Goal: Find specific page/section: Find specific page/section

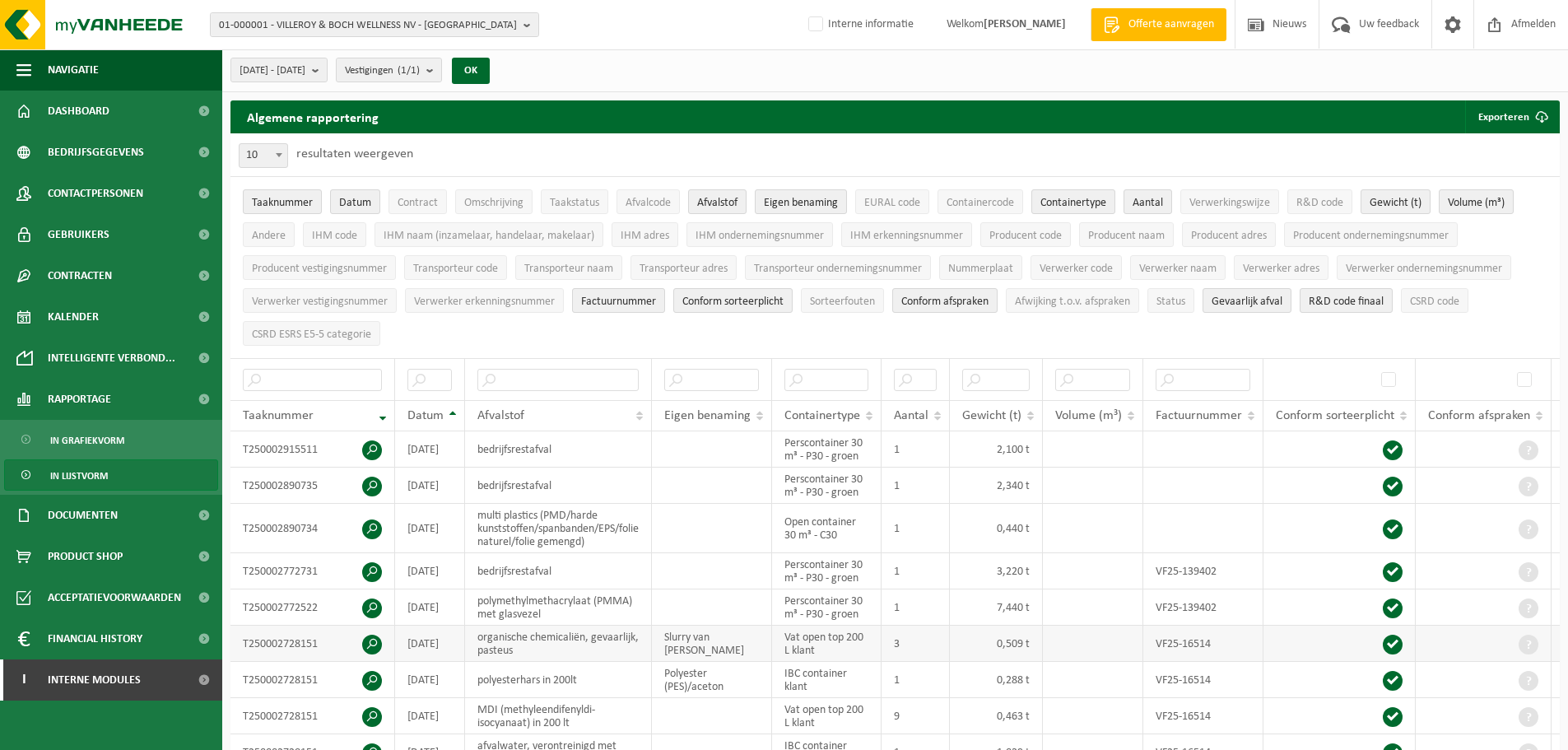
scroll to position [0, 228]
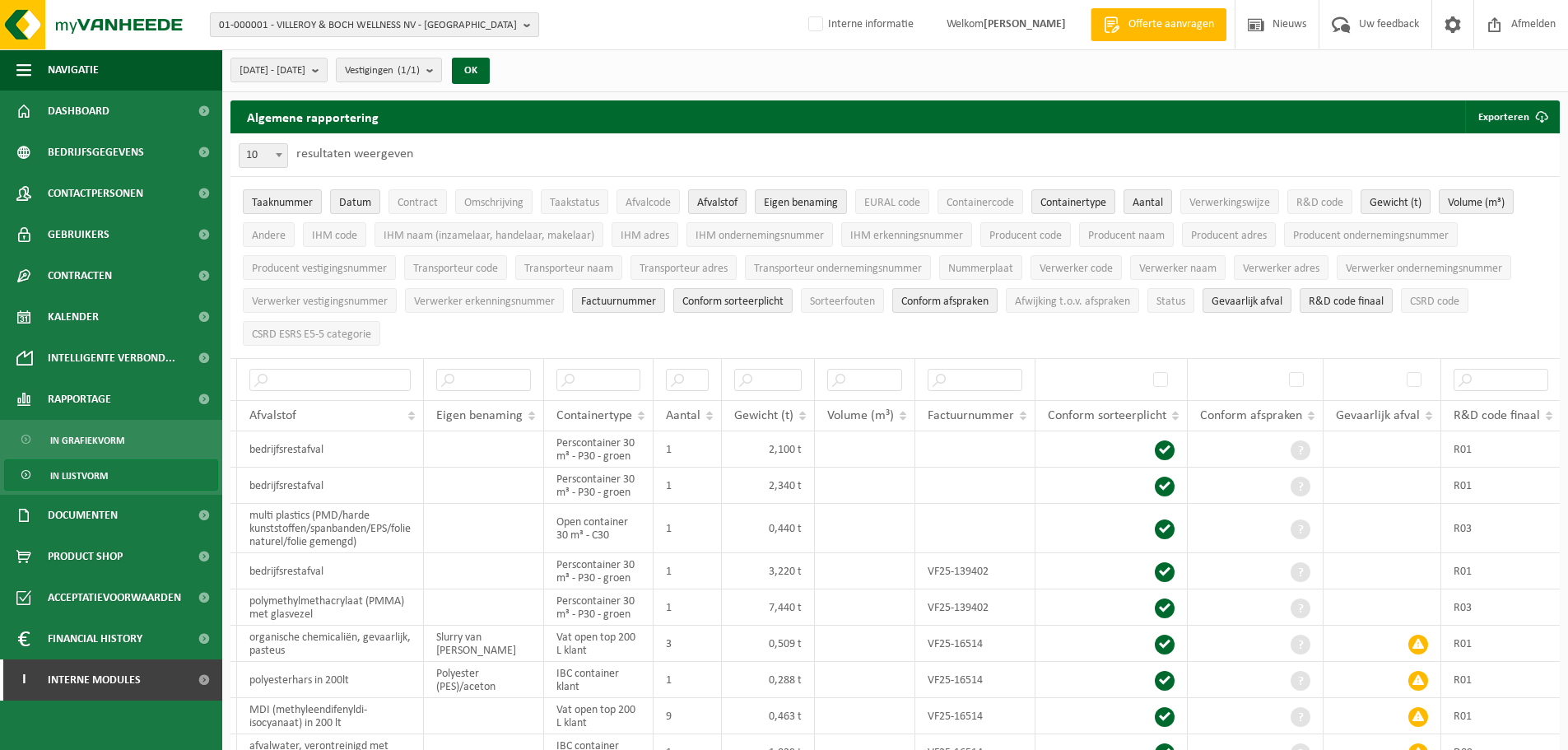
click at [327, 27] on span "01-000001 - VILLEROY & BOCH WELLNESS NV - ROESELARE" at bounding box center [368, 25] width 298 height 25
paste input "10-755668"
type input "10-755668"
click at [334, 77] on li "10-755668 - MFC TEN DRIES - LANDEGEM" at bounding box center [374, 76] width 321 height 21
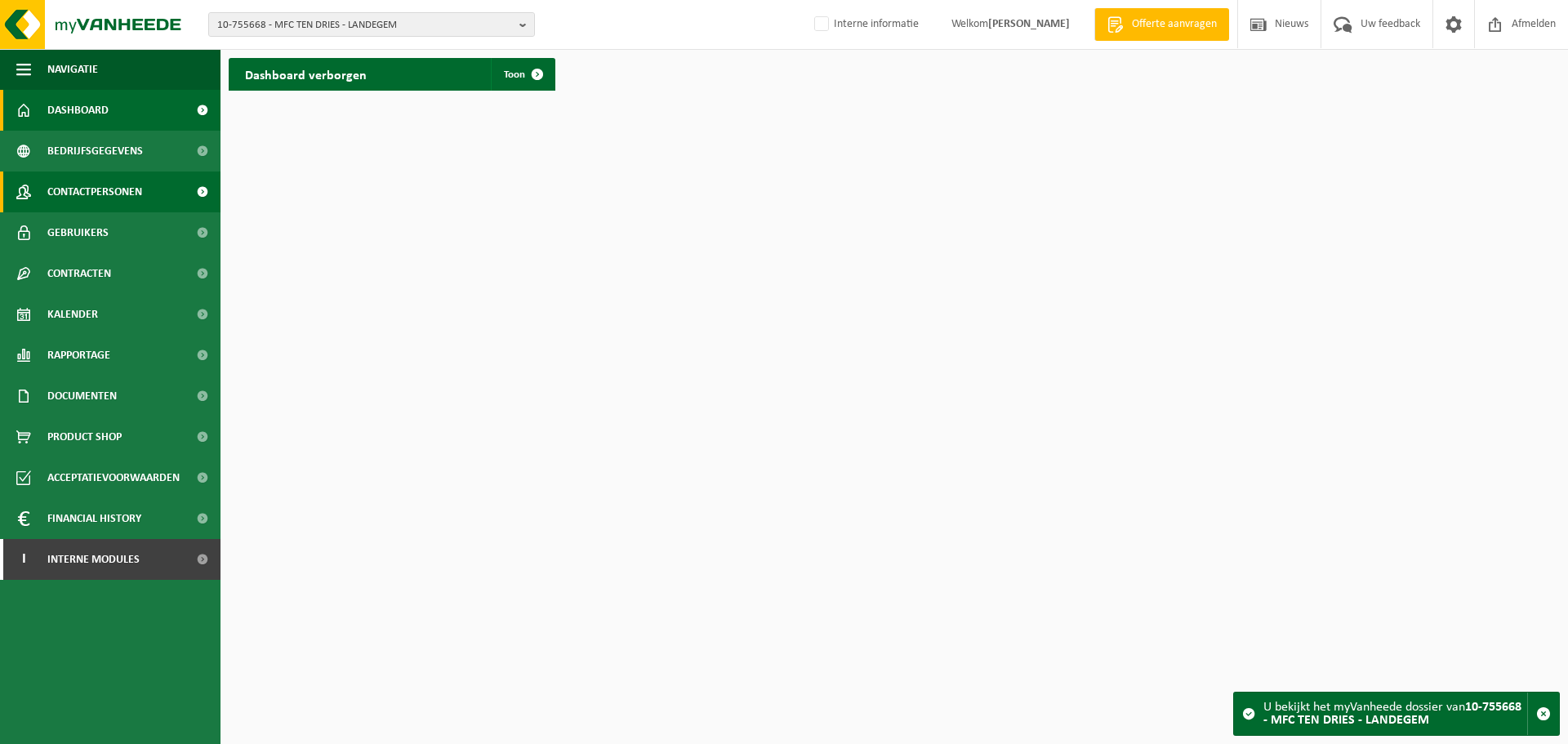
click at [153, 194] on link "Contactpersonen" at bounding box center [110, 191] width 220 height 41
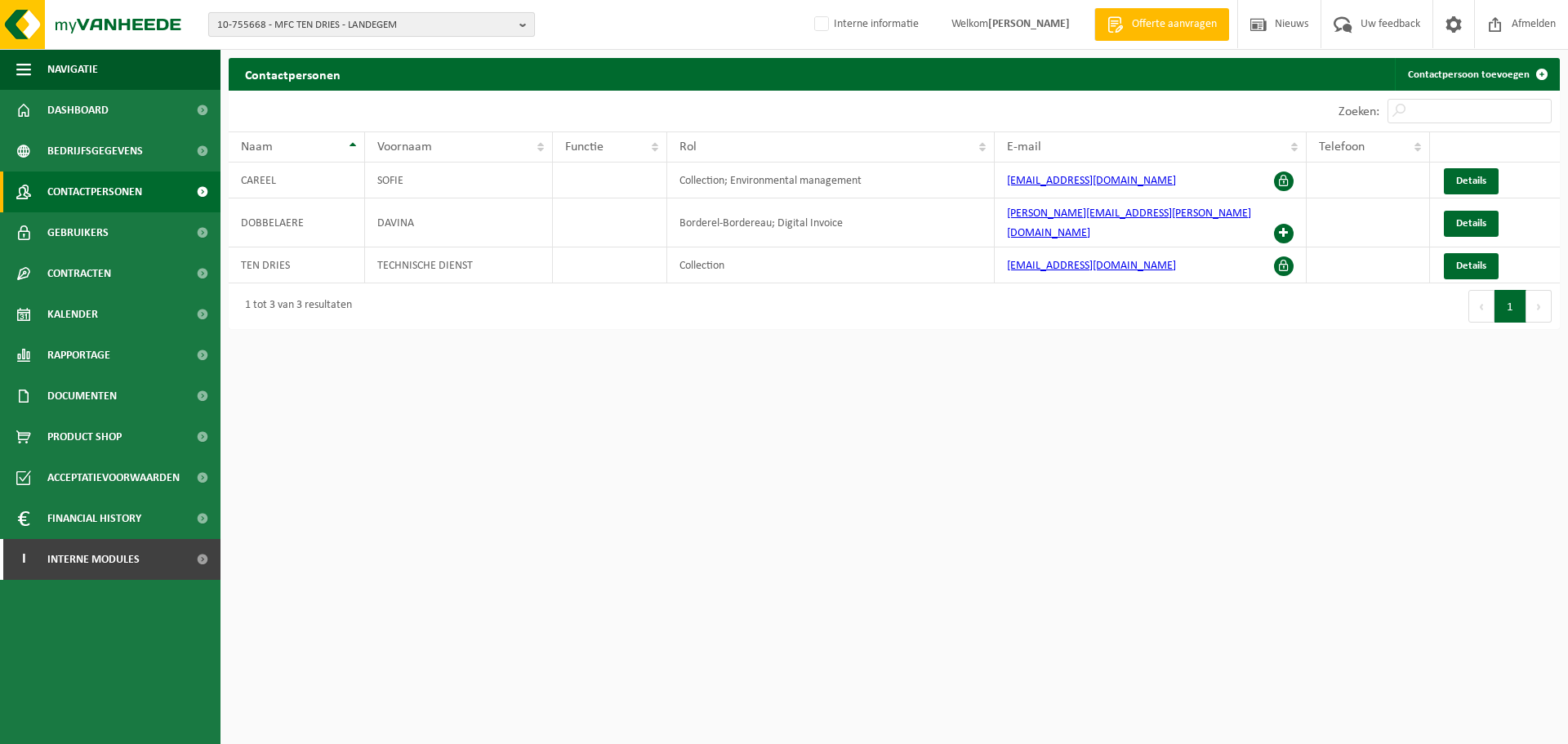
click at [446, 28] on span "10-755668 - MFC TEN DRIES - LANDEGEM" at bounding box center [365, 24] width 295 height 24
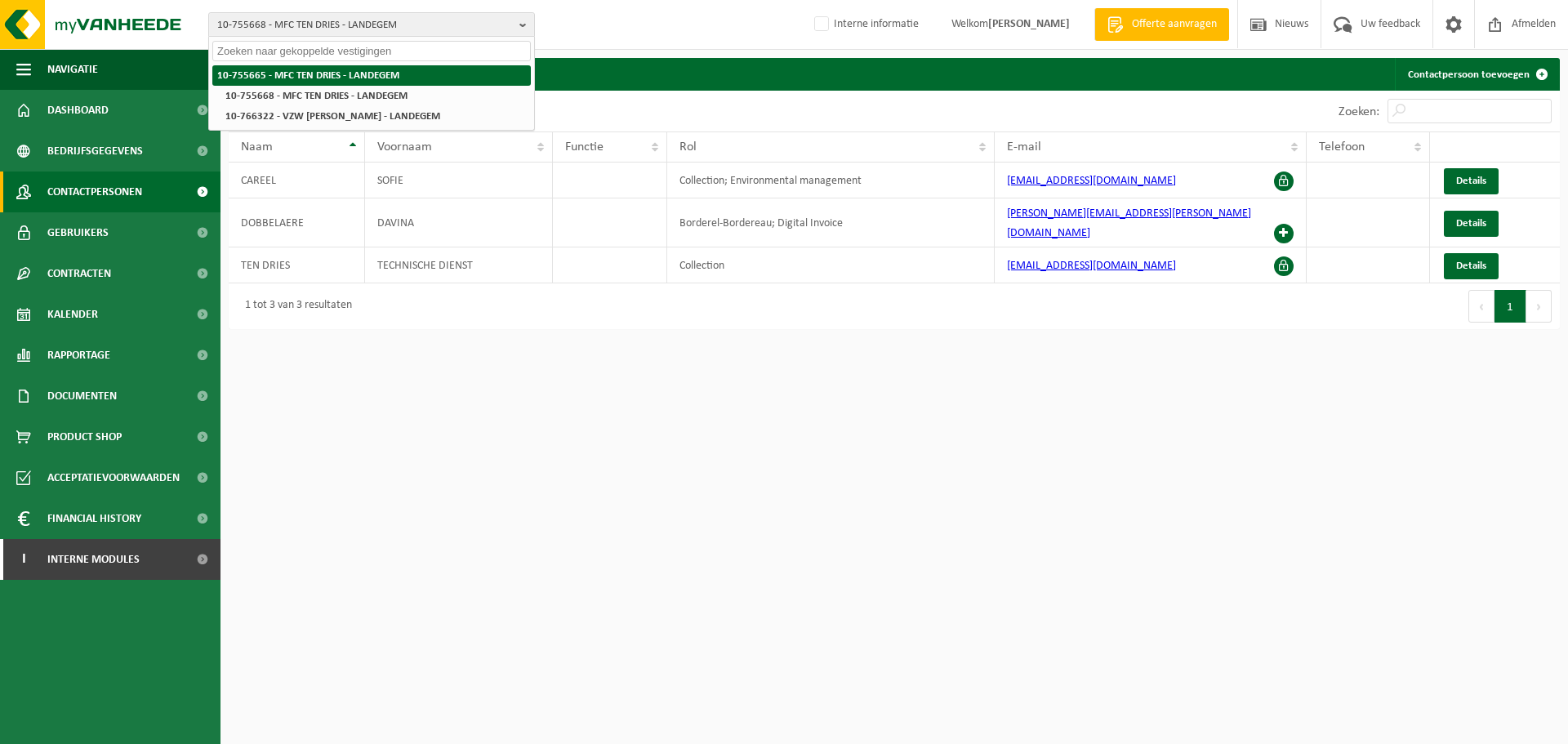
click at [371, 72] on strong "10-755665 - MFC TEN DRIES - LANDEGEM" at bounding box center [308, 75] width 182 height 11
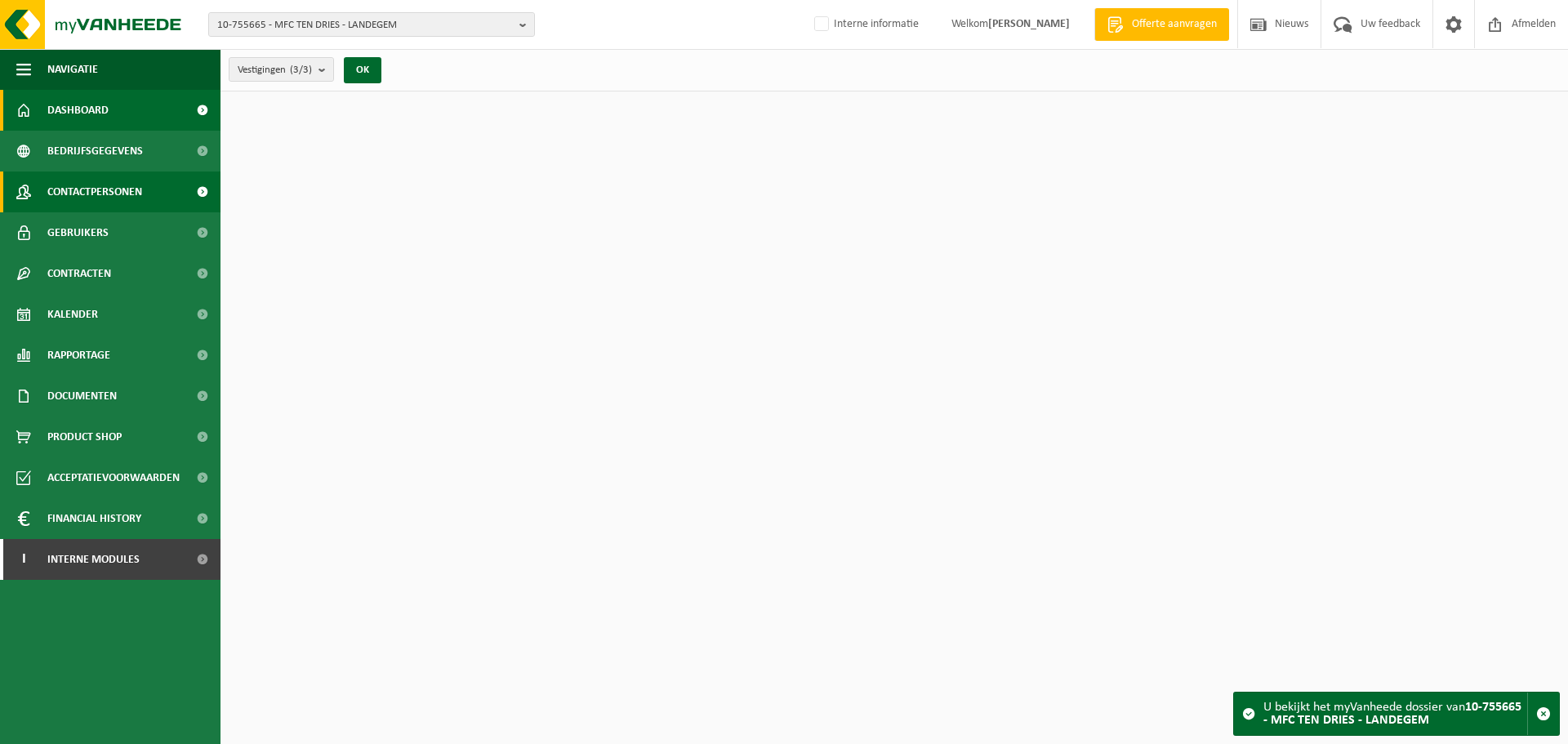
click at [105, 190] on span "Contactpersonen" at bounding box center [94, 191] width 95 height 41
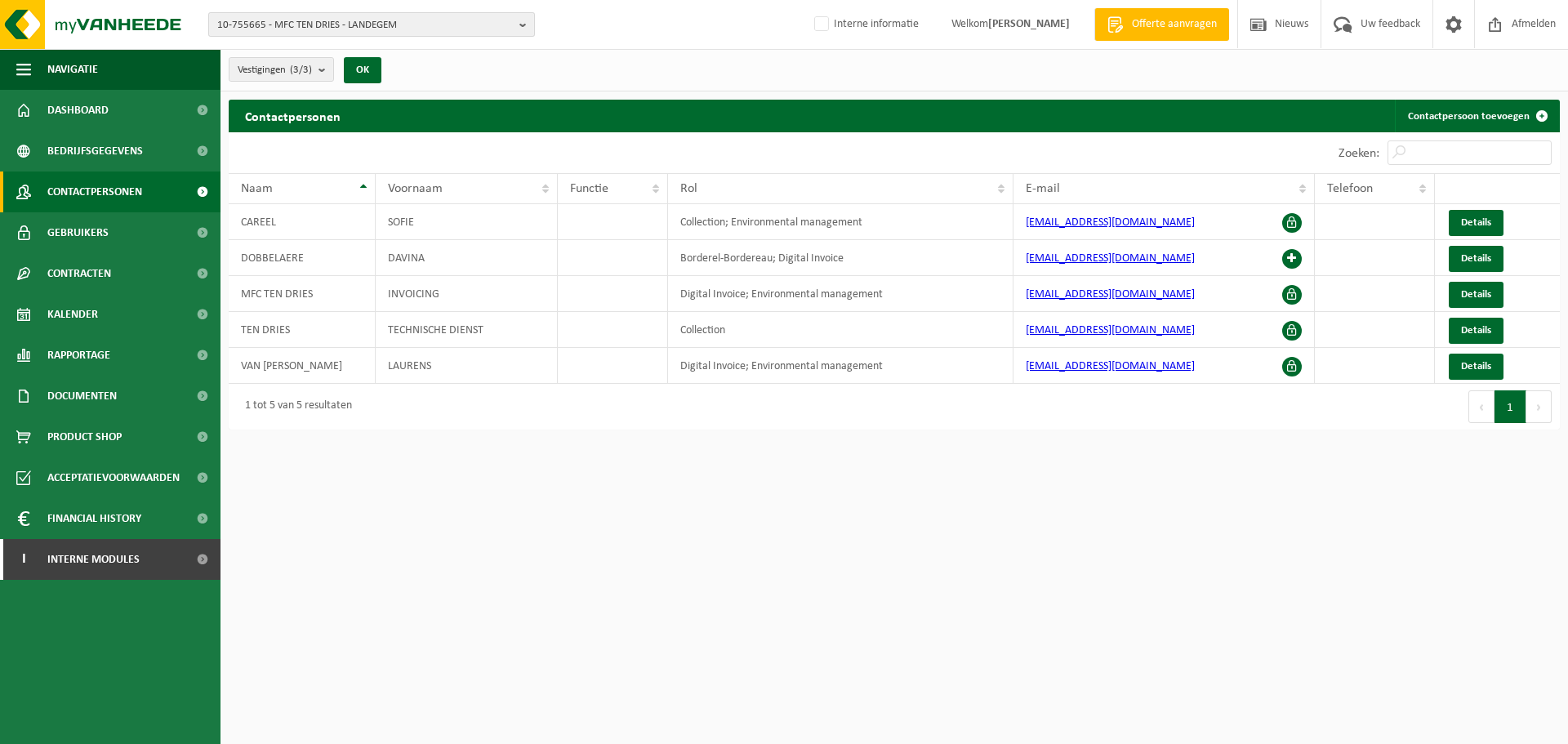
click at [424, 24] on span "10-755665 - MFC TEN DRIES - LANDEGEM" at bounding box center [365, 24] width 295 height 24
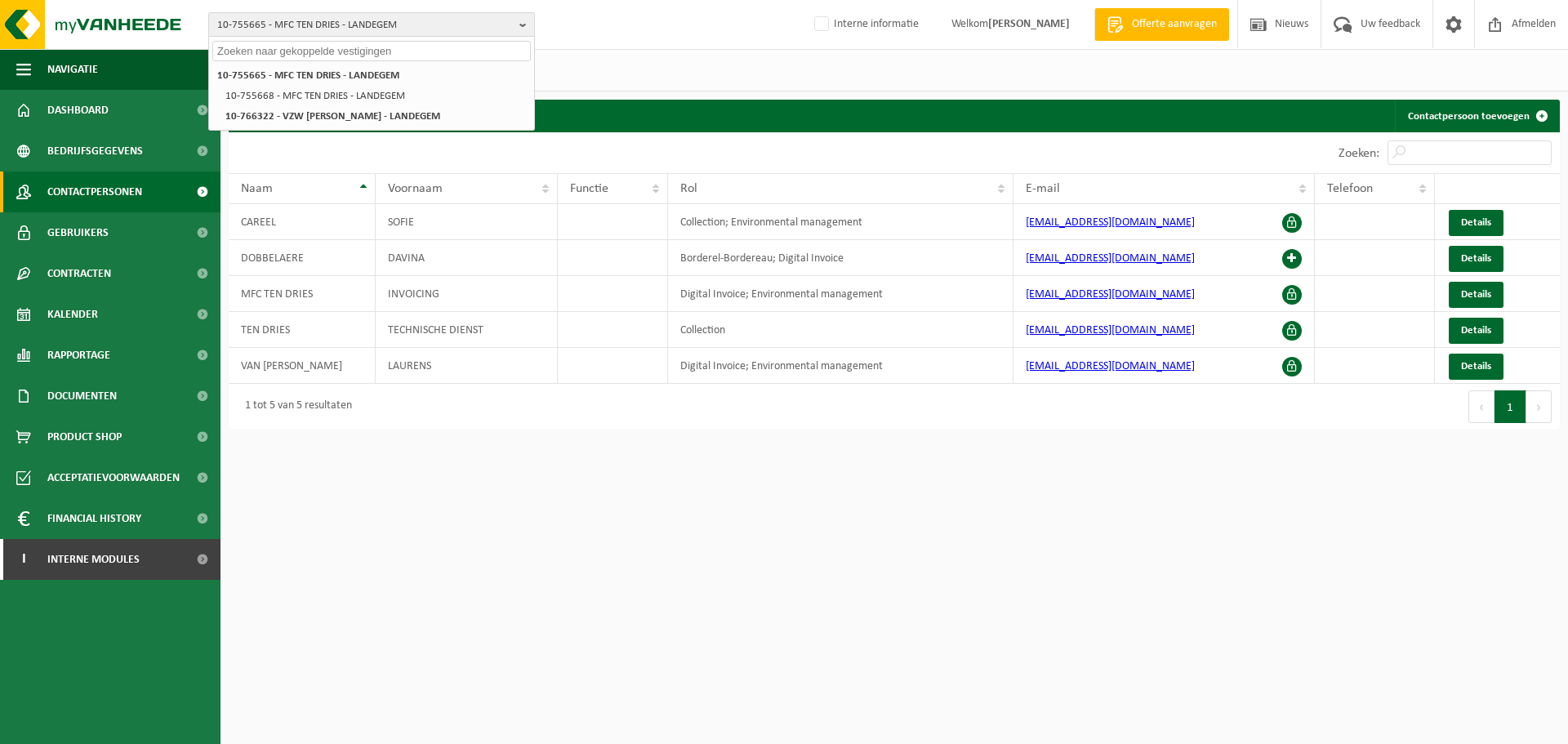
paste input "01-001206"
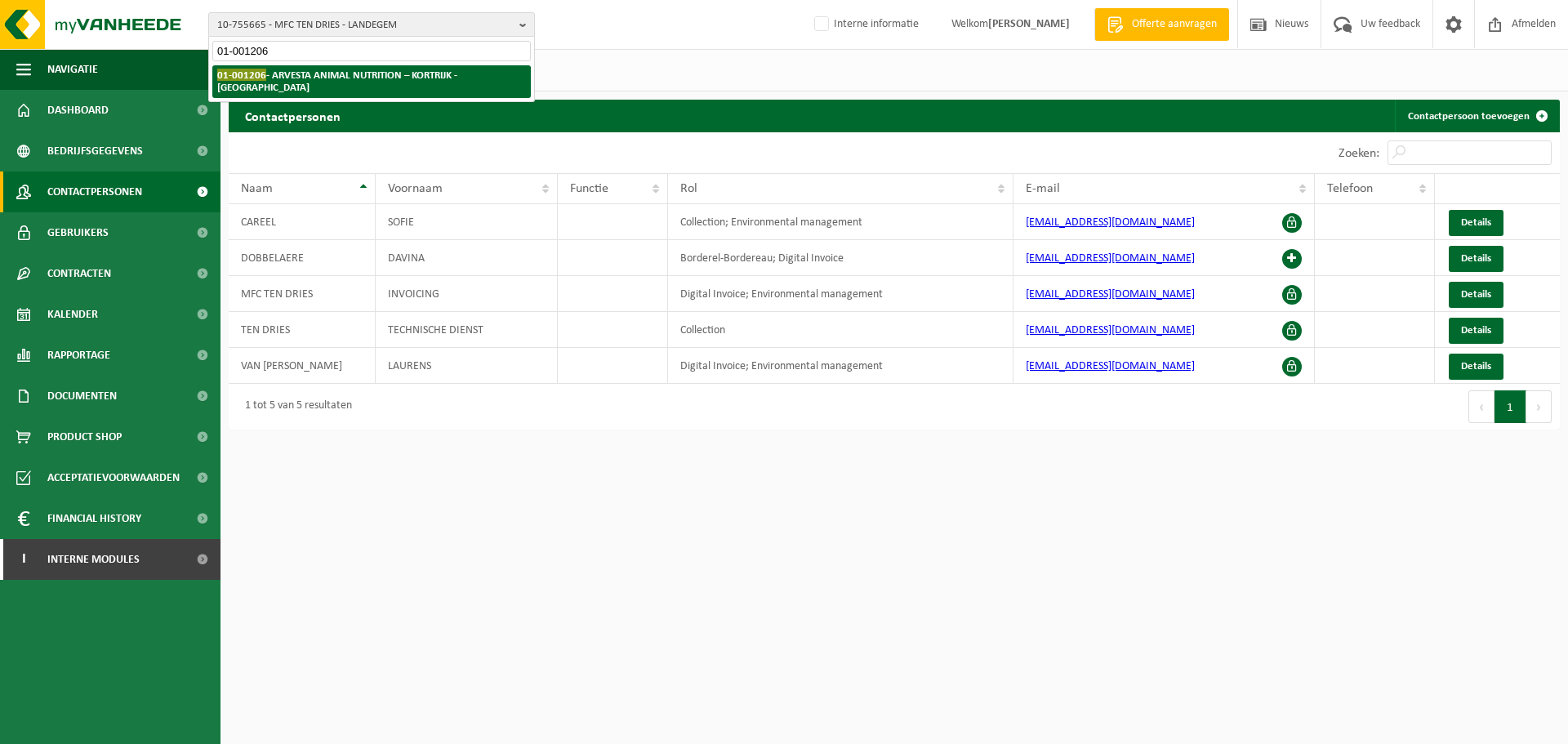
type input "01-001206"
click at [321, 70] on strong "01-001206 - ARVESTA ANIMAL NUTRITION – KORTRIJK - KORTRIJK" at bounding box center [337, 81] width 240 height 24
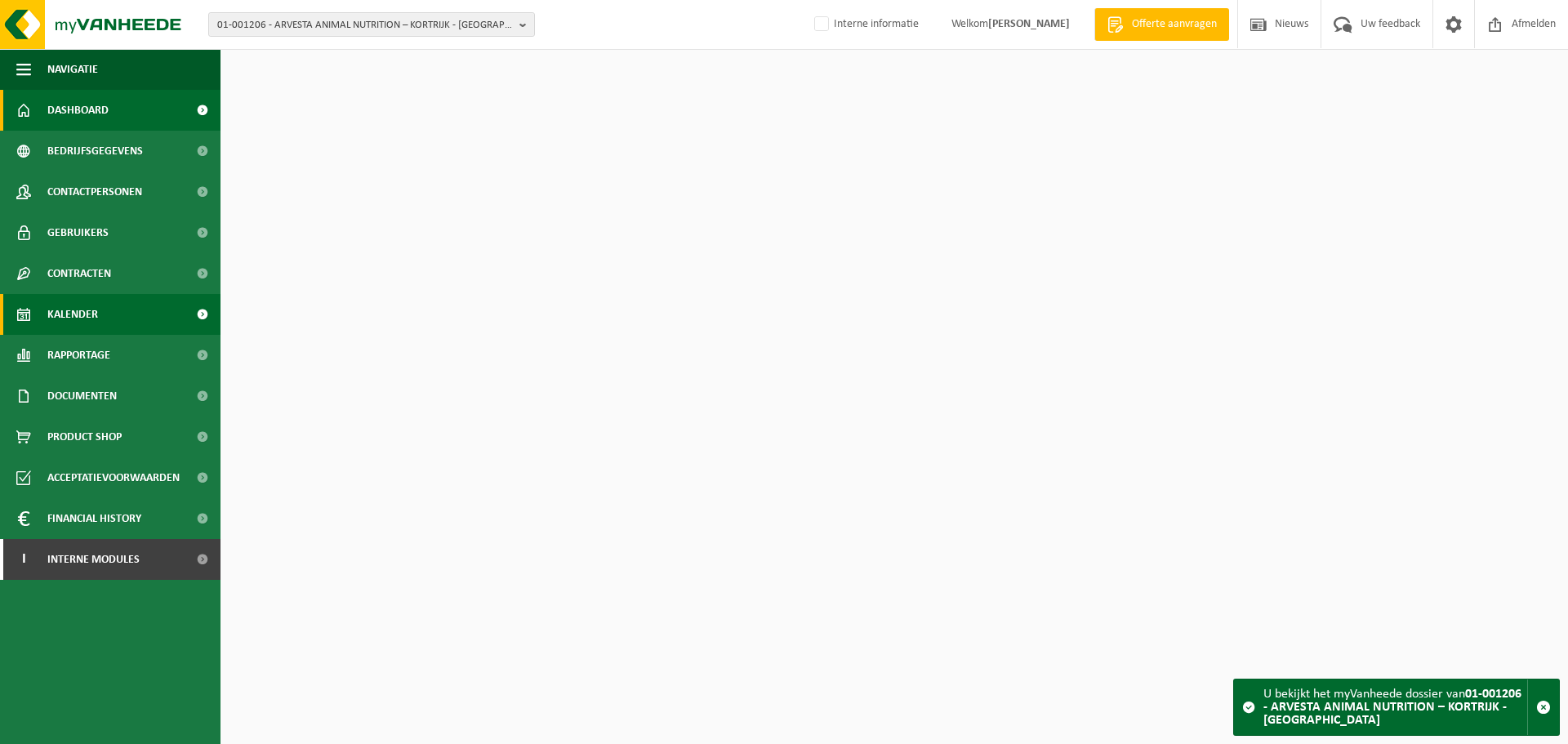
click at [88, 320] on span "Kalender" at bounding box center [73, 314] width 51 height 41
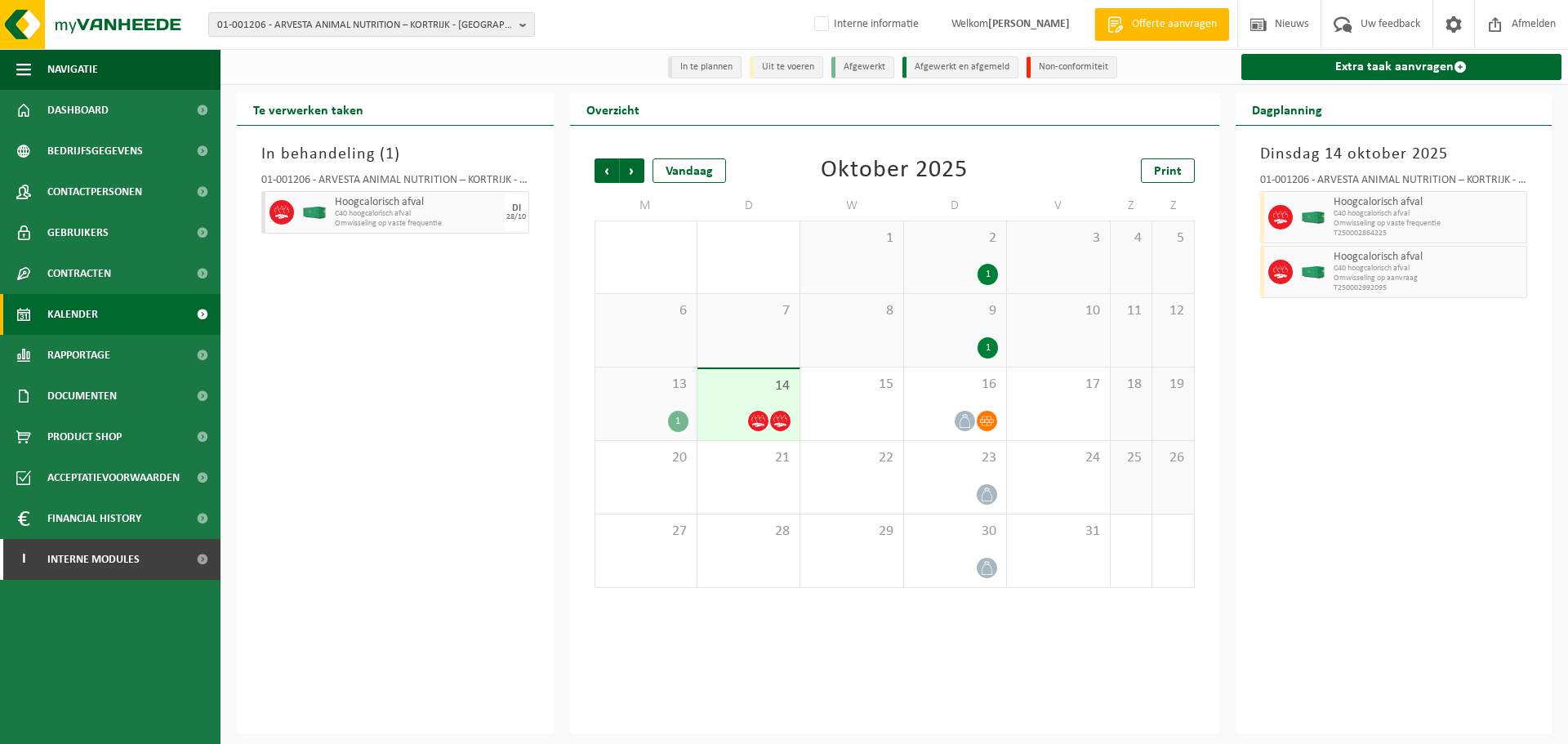
click at [1435, 573] on div "[DATE] 01-001206 - ARVESTA ANIMAL NUTRITION – KORTRIJK - KORTRIJK Hoogcalorisch…" at bounding box center [1394, 430] width 317 height 608
